Goal: Navigation & Orientation: Find specific page/section

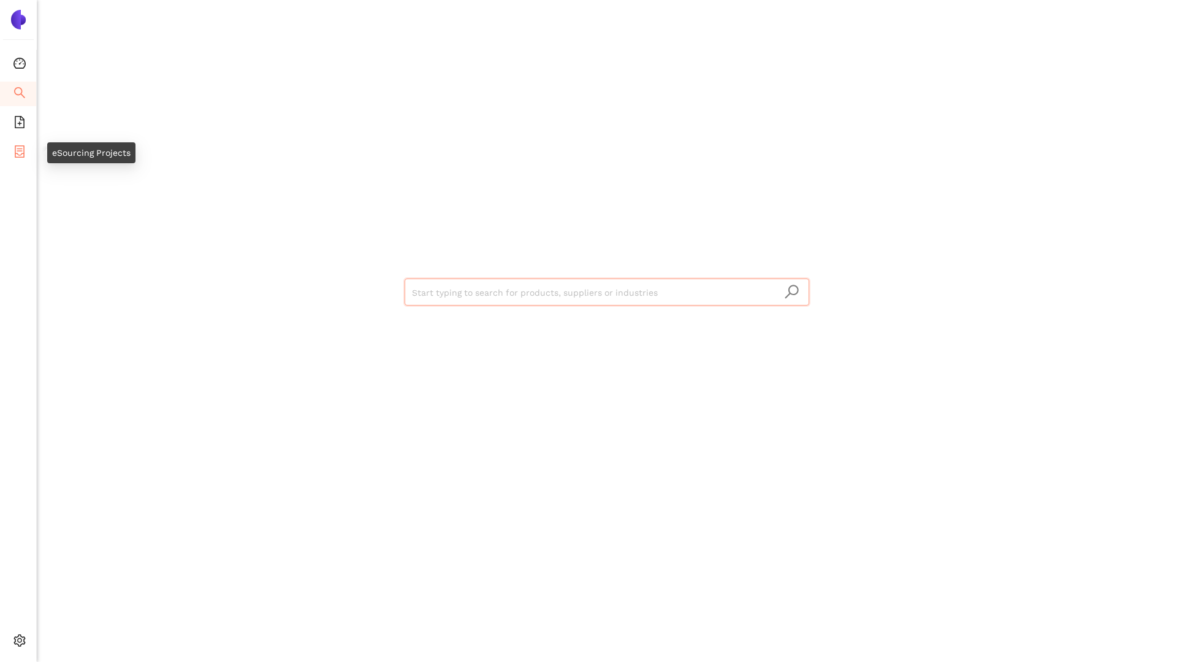
click at [25, 148] on icon "container" at bounding box center [19, 151] width 12 height 12
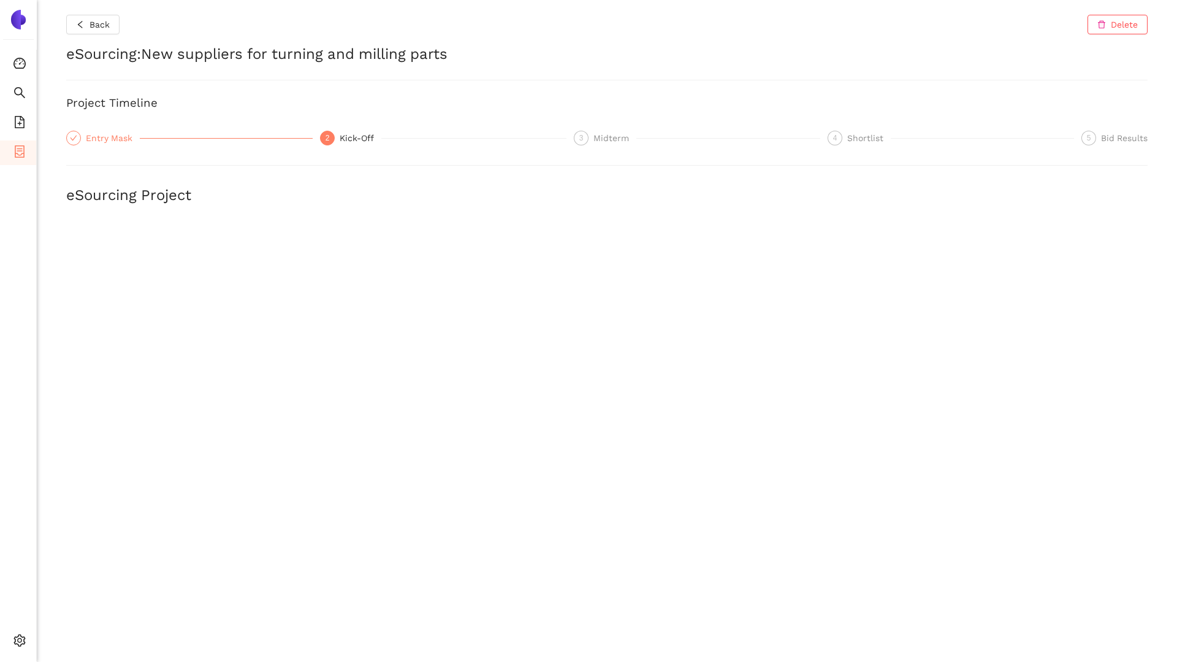
click at [108, 141] on div "Entry Mask" at bounding box center [113, 138] width 54 height 15
click at [344, 137] on div "Kick-Off" at bounding box center [361, 138] width 42 height 15
